Goal: Use online tool/utility: Utilize a website feature to perform a specific function

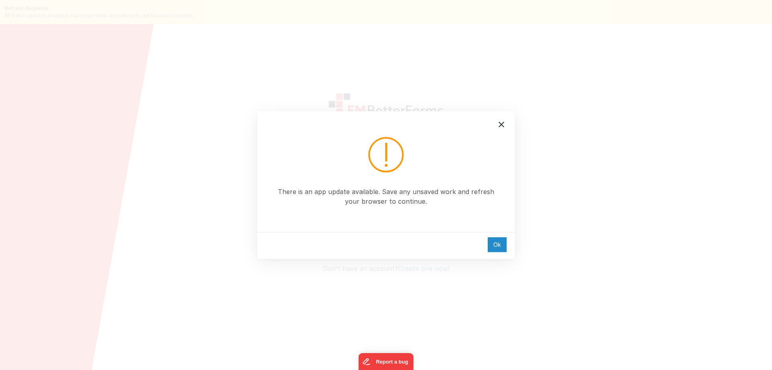
drag, startPoint x: 493, startPoint y: 254, endPoint x: 496, endPoint y: 247, distance: 7.4
click at [493, 253] on div "Ok" at bounding box center [385, 245] width 257 height 27
click at [497, 246] on div "Ok" at bounding box center [497, 244] width 19 height 15
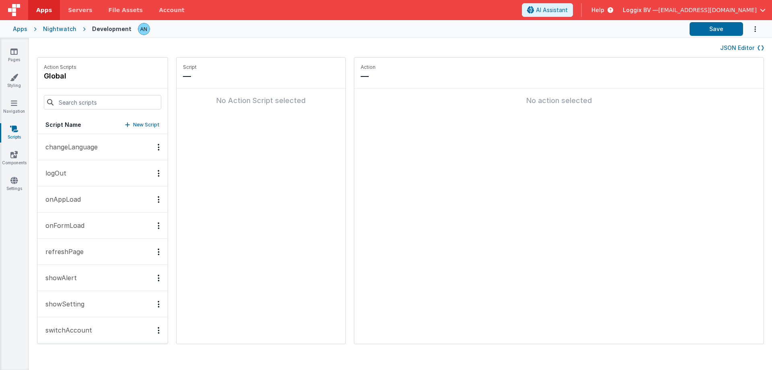
scroll to position [32, 0]
click at [97, 245] on button "showAlert" at bounding box center [102, 245] width 130 height 26
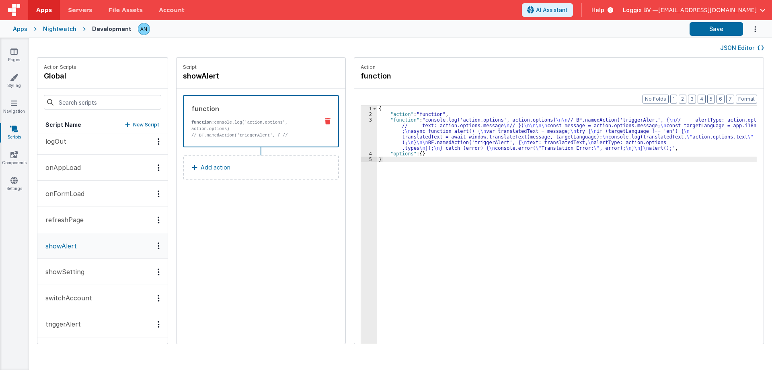
scroll to position [32, 0]
click at [361, 119] on div "3" at bounding box center [369, 134] width 16 height 34
click at [364, 119] on div "3" at bounding box center [369, 134] width 16 height 34
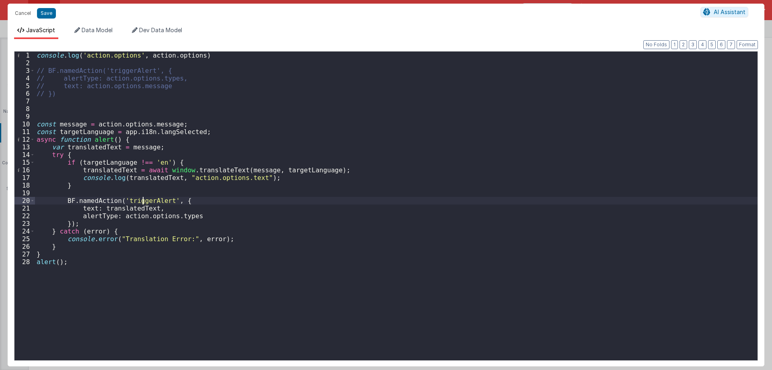
click at [142, 199] on div "console . log ( 'action.options' , action . options ) // BF.namedAction('trigge…" at bounding box center [396, 212] width 723 height 323
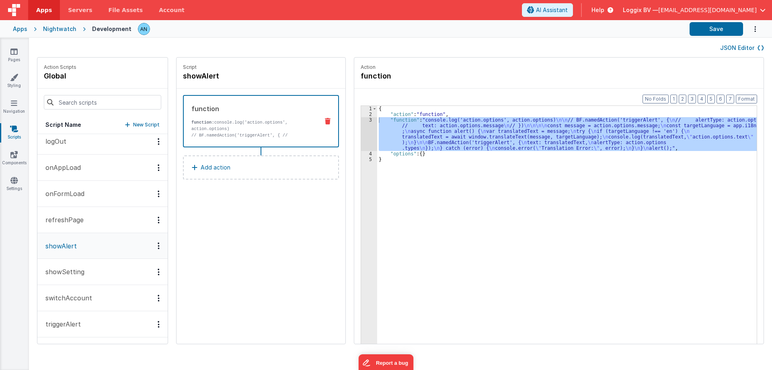
click at [98, 316] on button "triggerAlert" at bounding box center [102, 324] width 130 height 26
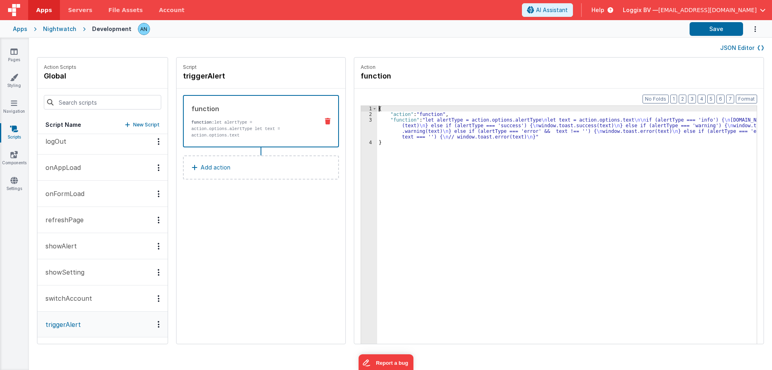
click at [362, 127] on div "3" at bounding box center [369, 128] width 16 height 23
click at [362, 116] on div "2" at bounding box center [369, 114] width 16 height 6
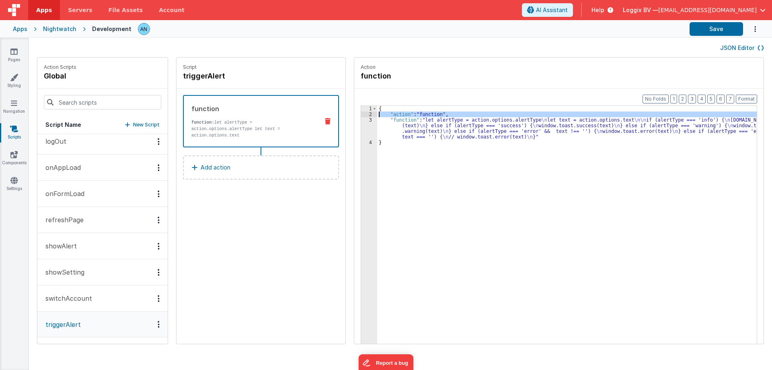
click at [361, 116] on div "2" at bounding box center [369, 114] width 16 height 6
click at [362, 114] on div "2" at bounding box center [369, 114] width 16 height 6
click at [362, 116] on div "2" at bounding box center [369, 114] width 16 height 6
click at [362, 120] on div "3" at bounding box center [369, 128] width 16 height 23
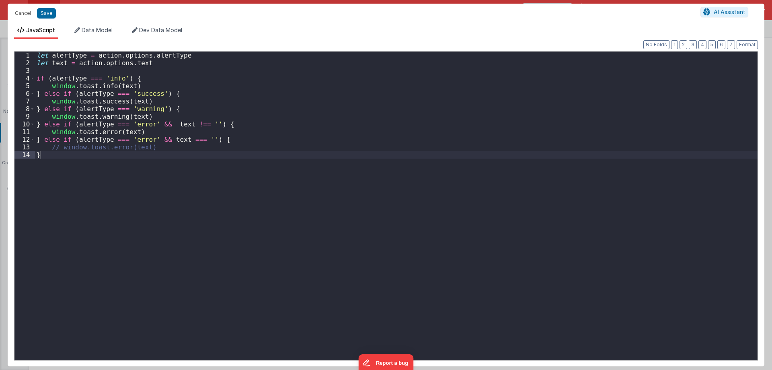
click at [362, 120] on div "Cancel Save AI Assistant JavaScript Data Model Dev Data Model Format 7 6 5 4 3 …" at bounding box center [386, 185] width 772 height 370
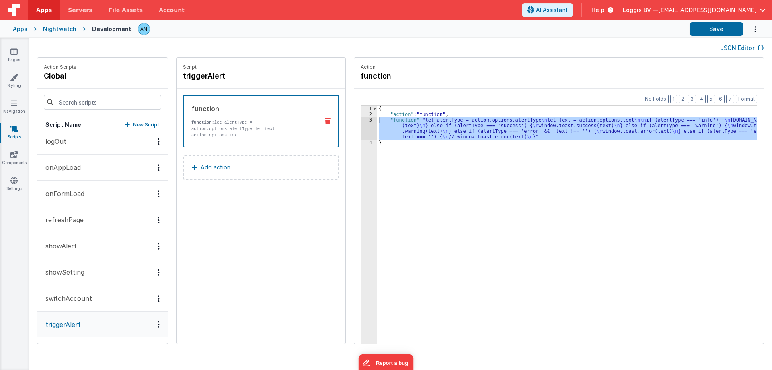
click at [104, 247] on button "showAlert" at bounding box center [102, 246] width 130 height 26
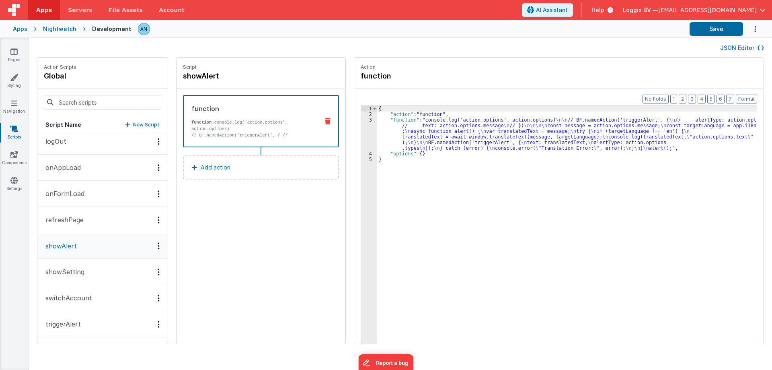
click at [361, 131] on div "3" at bounding box center [369, 134] width 16 height 34
click at [364, 120] on div "3" at bounding box center [369, 134] width 16 height 34
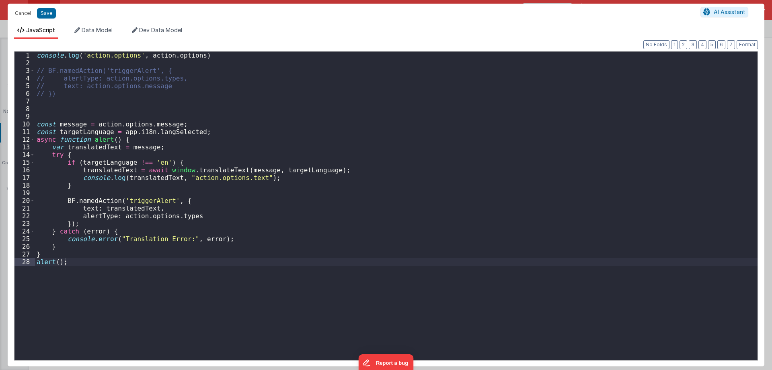
click at [364, 121] on div "console . log ( 'action.options' , action . options ) // BF.namedAction('trigge…" at bounding box center [396, 213] width 723 height 324
click at [144, 182] on div "console . log ( 'action.options' , action . options ) // BF.namedAction('trigge…" at bounding box center [396, 213] width 723 height 324
click at [115, 156] on div "console . log ( 'action.options' , action . options ) // BF.namedAction('trigge…" at bounding box center [396, 213] width 723 height 324
click at [208, 169] on div "console . log ( 'action.options' , action . options ) // BF.namedAction('trigge…" at bounding box center [396, 213] width 723 height 324
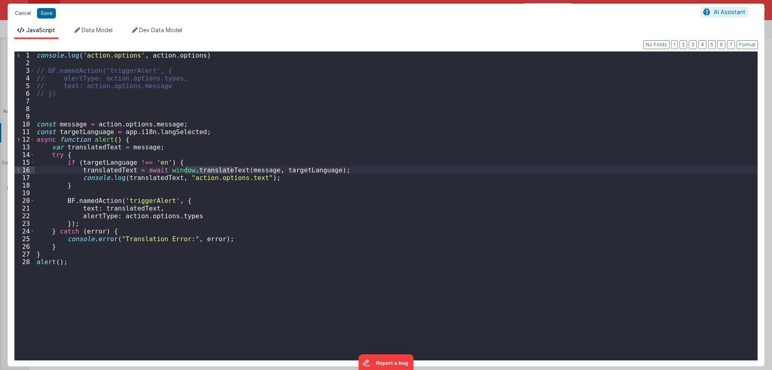
click at [21, 11] on button "Cancel" at bounding box center [23, 13] width 24 height 11
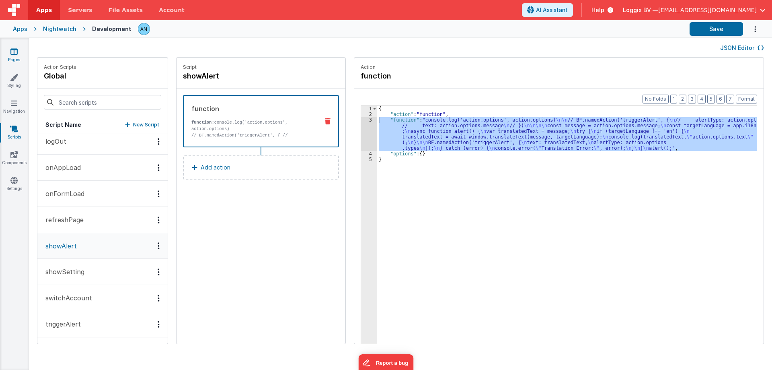
click at [19, 59] on link "Pages" at bounding box center [14, 55] width 29 height 16
